Goal: Find specific page/section: Find specific page/section

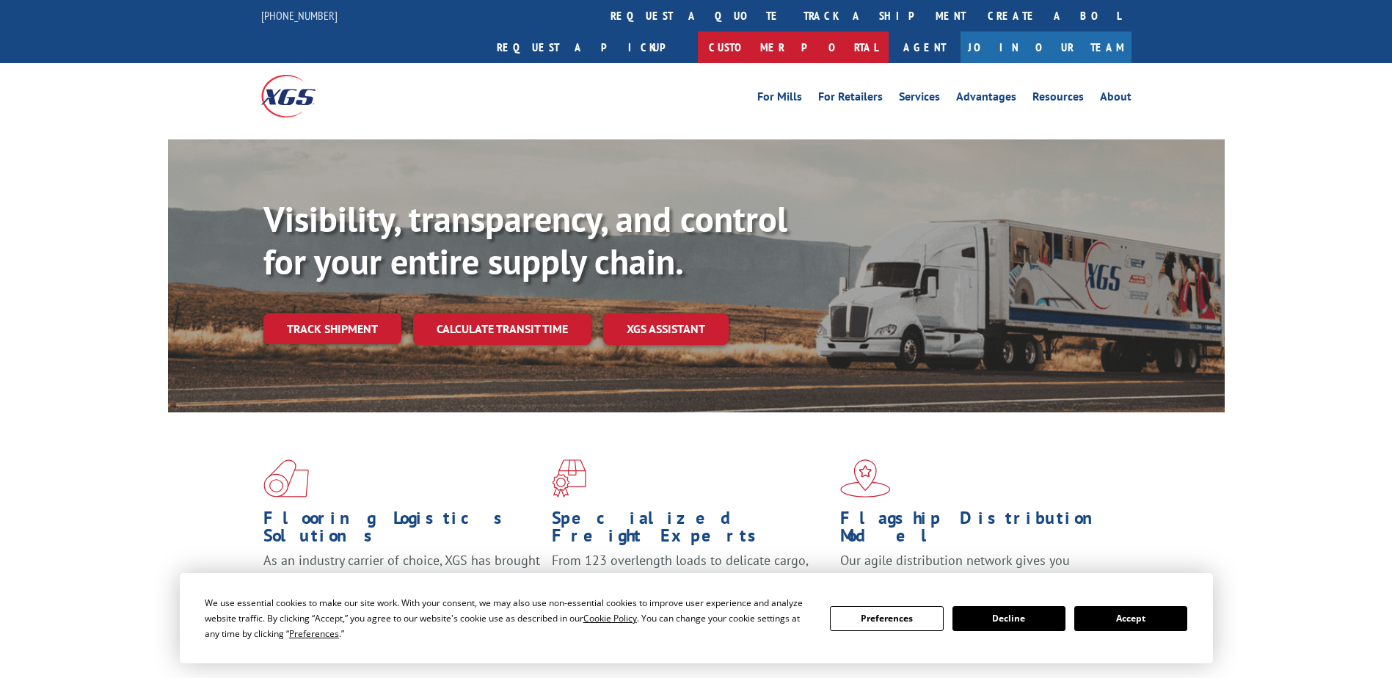
click at [888, 32] on link "Customer Portal" at bounding box center [793, 48] width 191 height 32
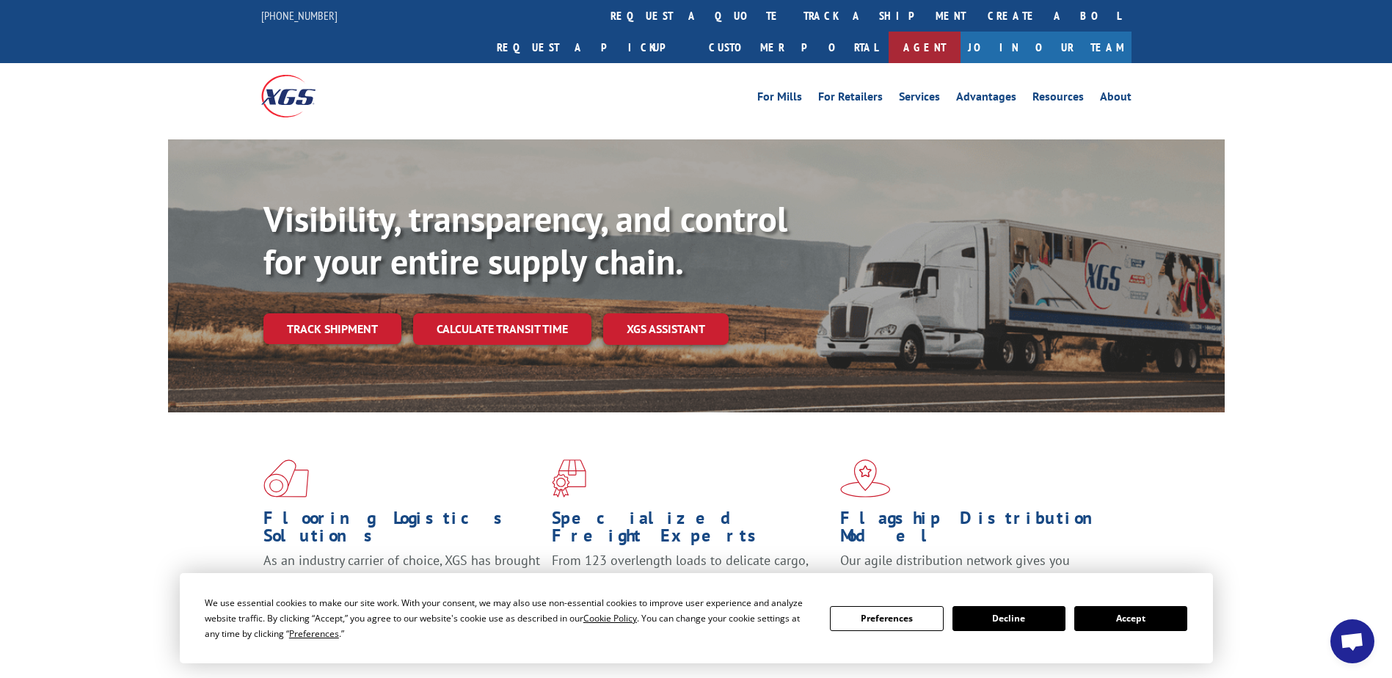
click at [960, 32] on link "Agent" at bounding box center [924, 48] width 72 height 32
click at [888, 32] on link "Customer Portal" at bounding box center [793, 48] width 191 height 32
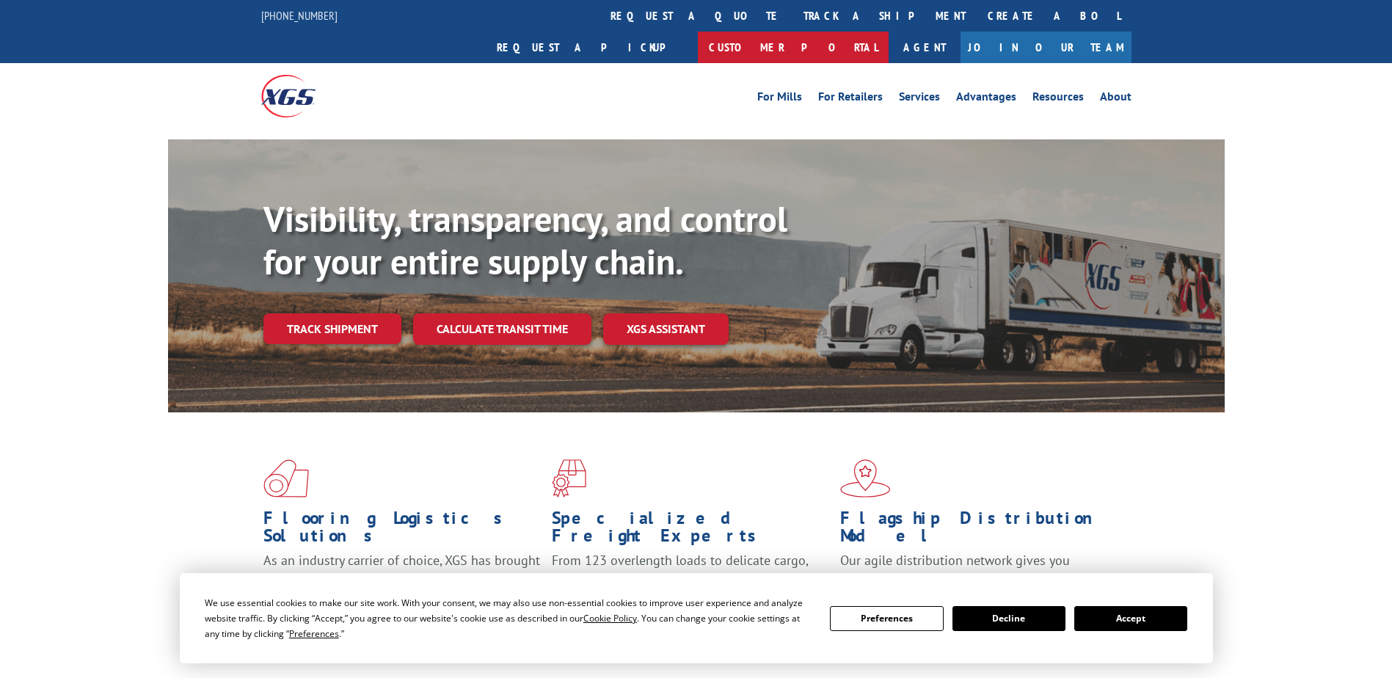
click at [888, 32] on link "Customer Portal" at bounding box center [793, 48] width 191 height 32
